Goal: Find specific page/section

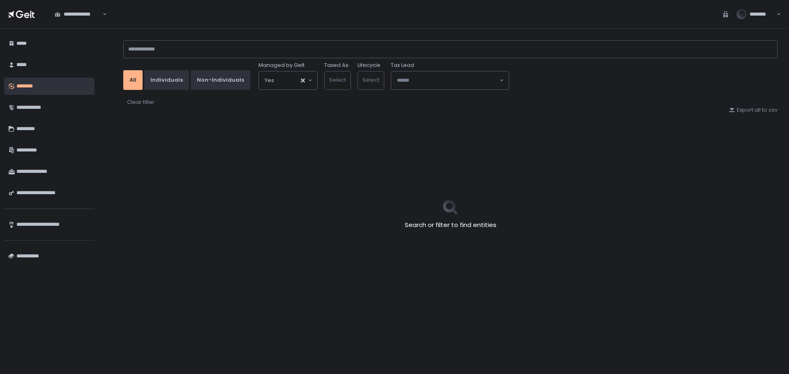
click at [188, 59] on div "All Individuals Non-Individuals Managed by Gelt Yes Loading... Taxed As Select …" at bounding box center [450, 63] width 654 height 53
click at [194, 50] on input at bounding box center [450, 49] width 654 height 18
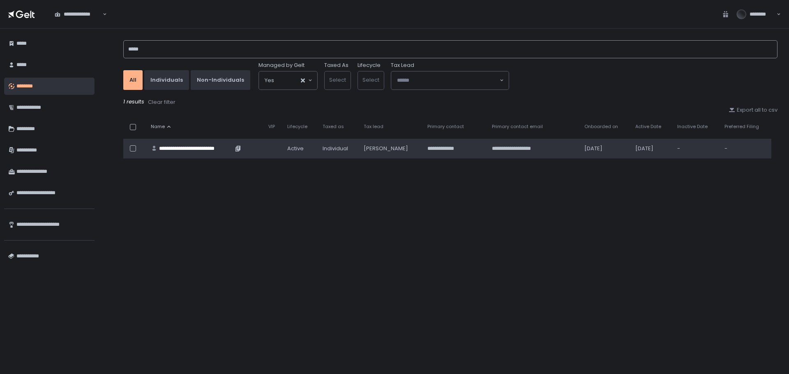
type input "*****"
click at [177, 148] on div "**********" at bounding box center [196, 148] width 74 height 7
